Goal: Check status: Check status

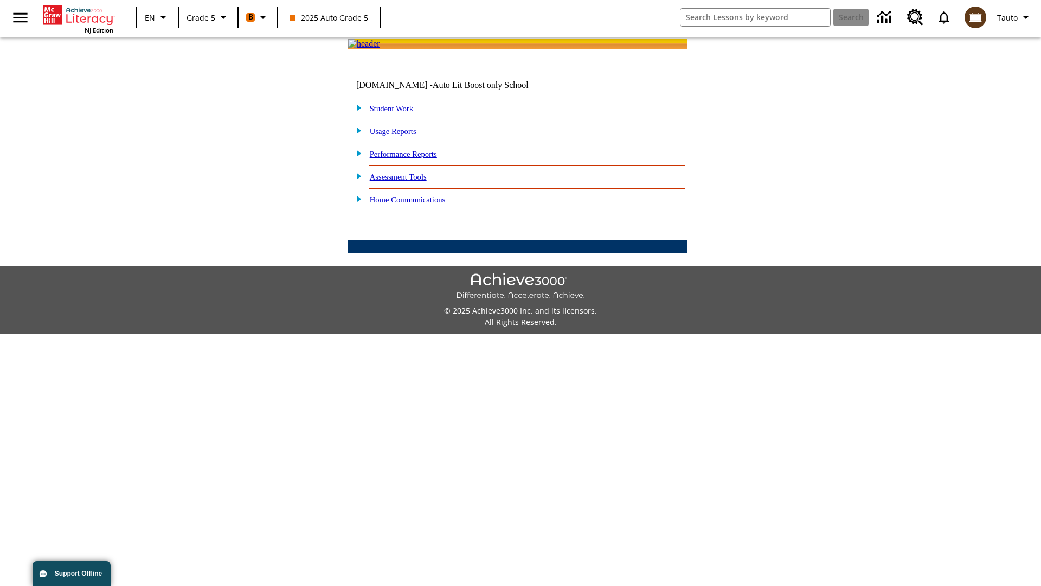
click at [399, 113] on link "Student Work" at bounding box center [391, 108] width 43 height 9
select select "/options/reports/?report_id=12&atype=4&section=2"
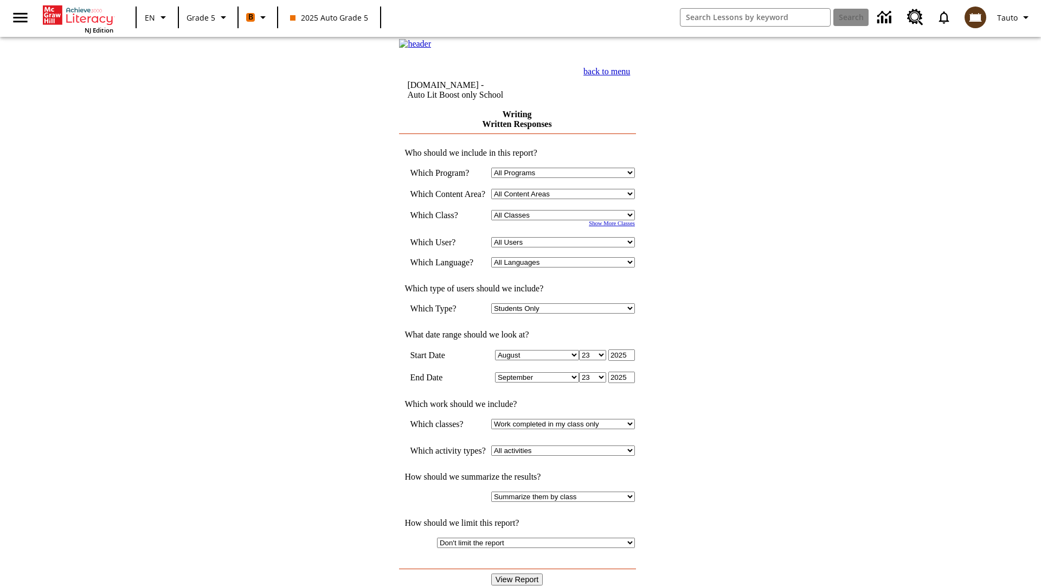
click at [567, 220] on select "Select a Class: All Classes 2025 Auto Grade 5 OL 2025 Auto Grade 6" at bounding box center [563, 215] width 144 height 10
select select "11133131"
